Goal: Communication & Community: Share content

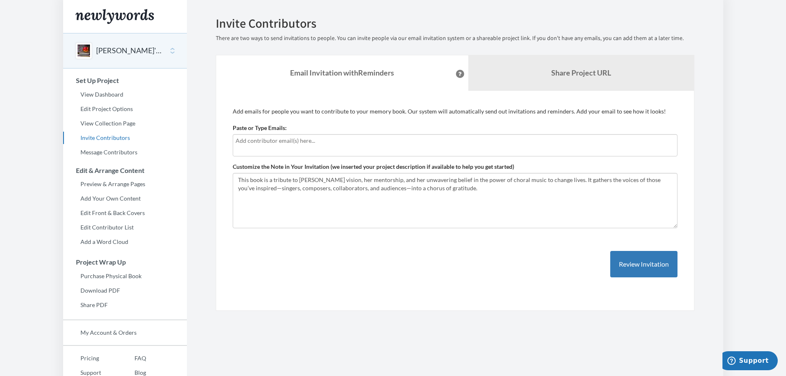
click at [242, 146] on div at bounding box center [455, 145] width 445 height 22
drag, startPoint x: 648, startPoint y: 182, endPoint x: 663, endPoint y: 181, distance: 14.9
click at [663, 181] on textarea "This book is a tribute to [PERSON_NAME] vision, her mentorship, and her unwaver…" at bounding box center [455, 200] width 445 height 55
type textarea "This book is a tribute to [PERSON_NAME] vision, her mentorship, and her unwaver…"
click at [239, 144] on input "text" at bounding box center [455, 140] width 439 height 9
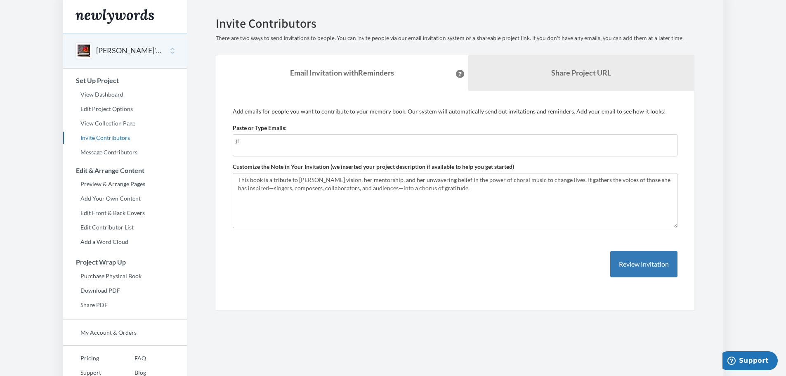
type input "j"
type input "[EMAIL_ADDRESS][DOMAIN_NAME]"
click at [639, 266] on button "Review Invitation" at bounding box center [644, 264] width 67 height 27
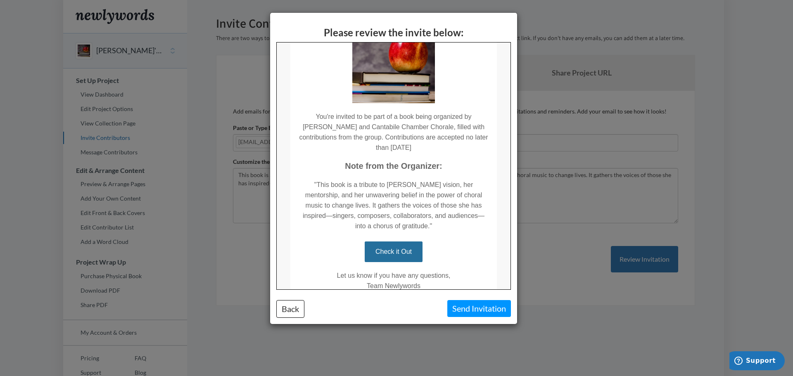
scroll to position [36, 0]
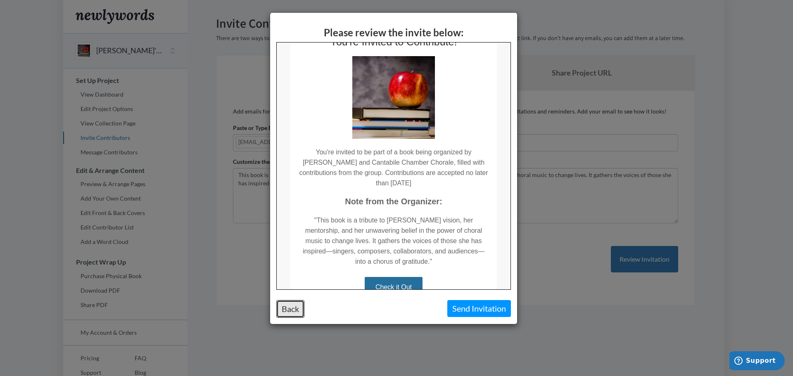
click at [283, 310] on button "Back" at bounding box center [290, 309] width 28 height 18
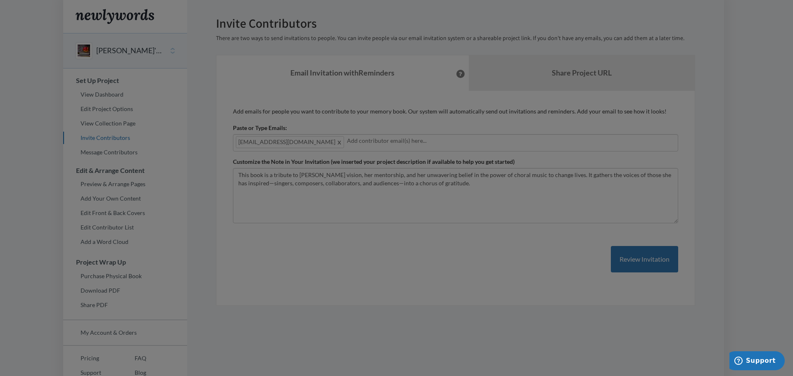
scroll to position [0, 0]
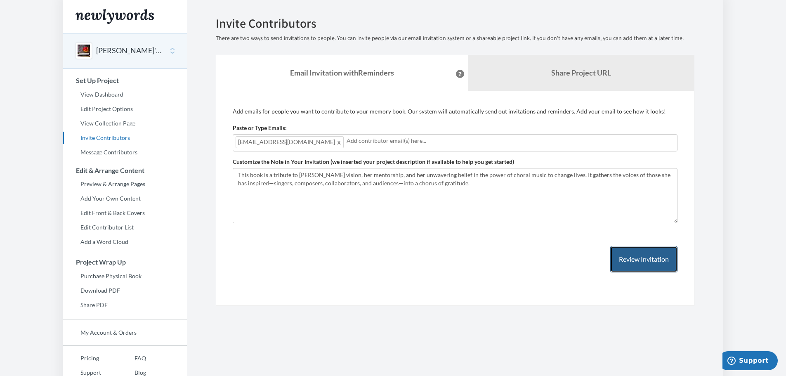
click at [648, 263] on button "Review Invitation" at bounding box center [644, 259] width 67 height 27
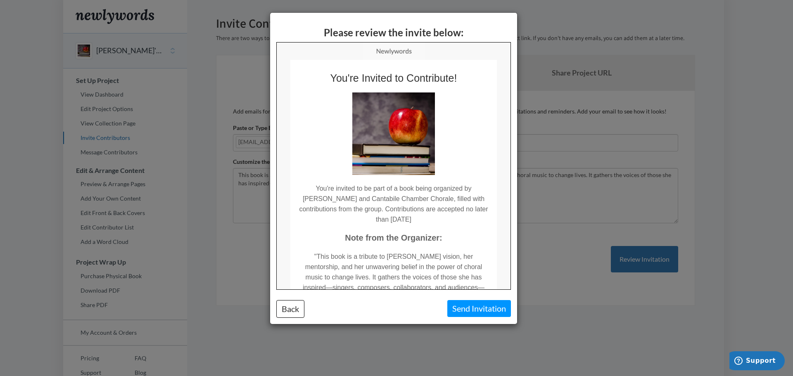
click at [622, 223] on div "Please review the invite below: Back Send Invitation" at bounding box center [396, 188] width 793 height 376
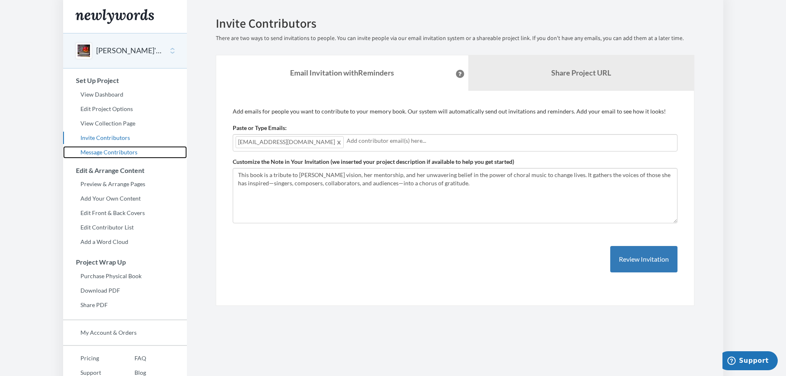
click at [114, 153] on link "Message Contributors" at bounding box center [125, 152] width 124 height 12
